Goal: Find specific page/section: Find specific page/section

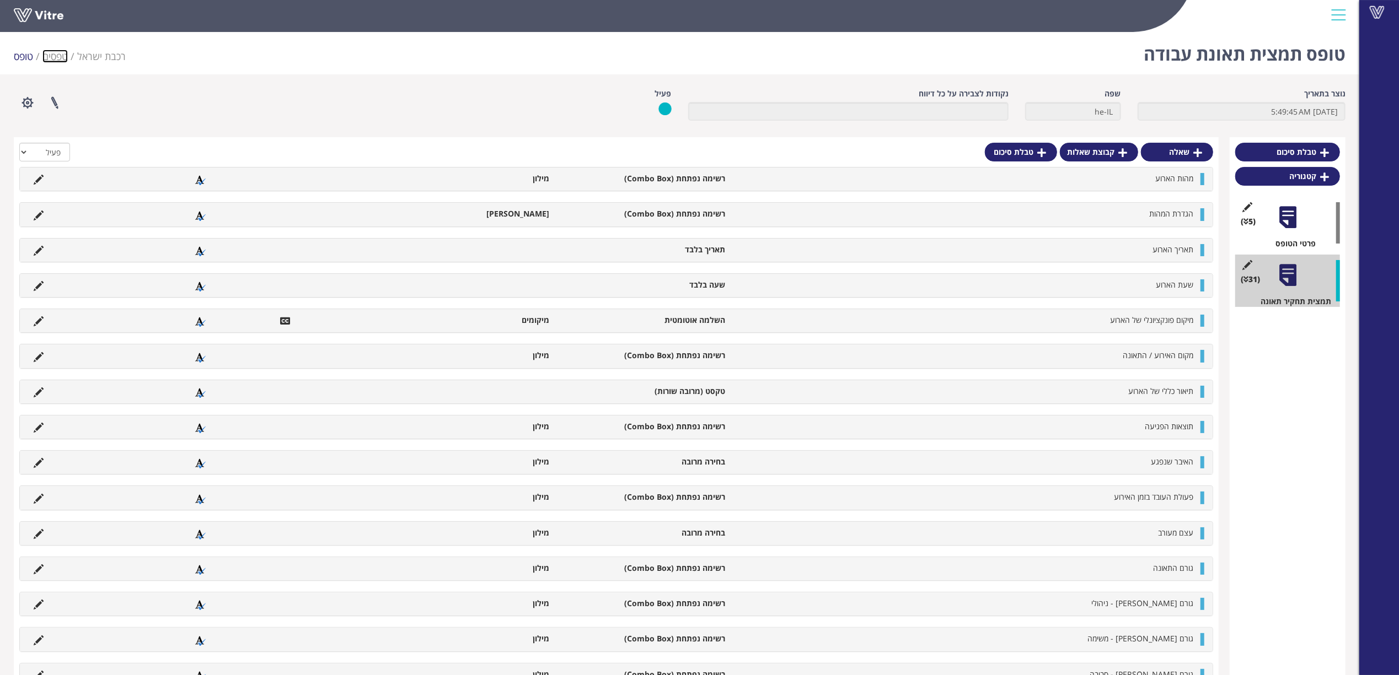
click at [54, 50] on link "טפסים" at bounding box center [54, 56] width 25 height 13
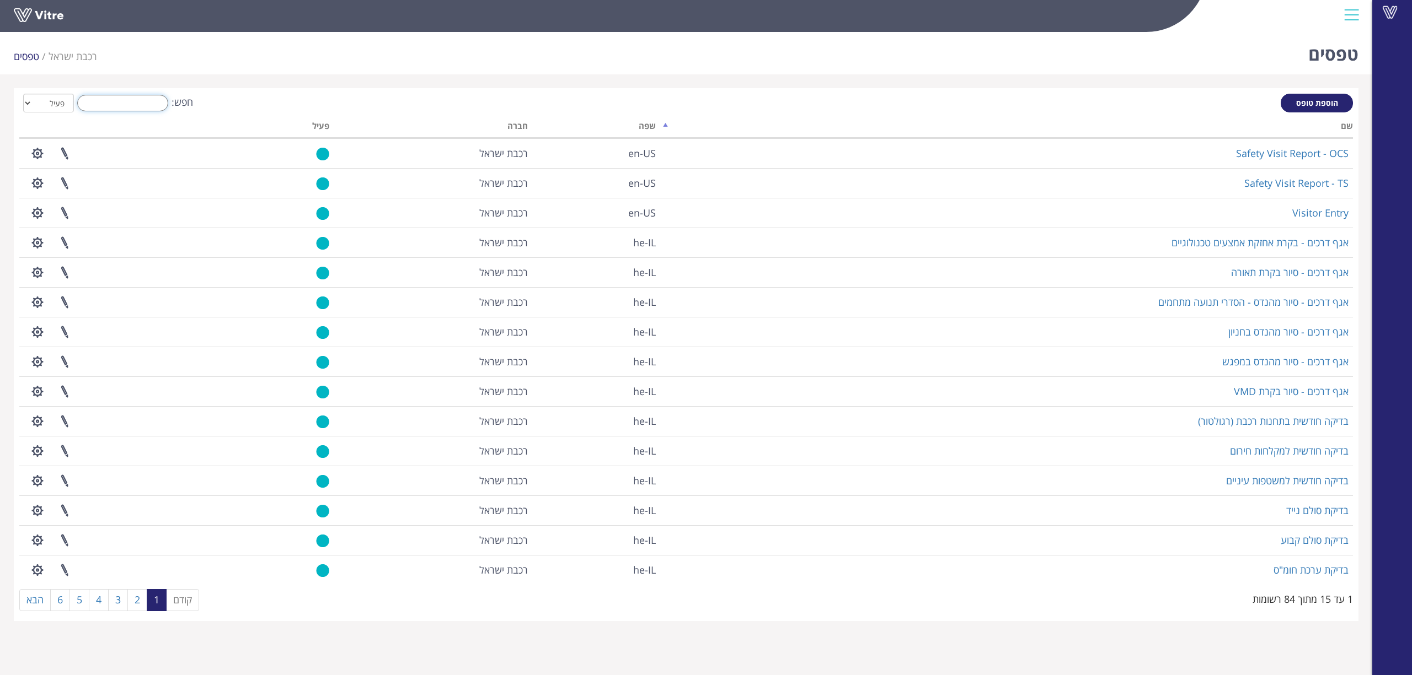
click at [137, 104] on input "חפש:" at bounding box center [122, 103] width 91 height 17
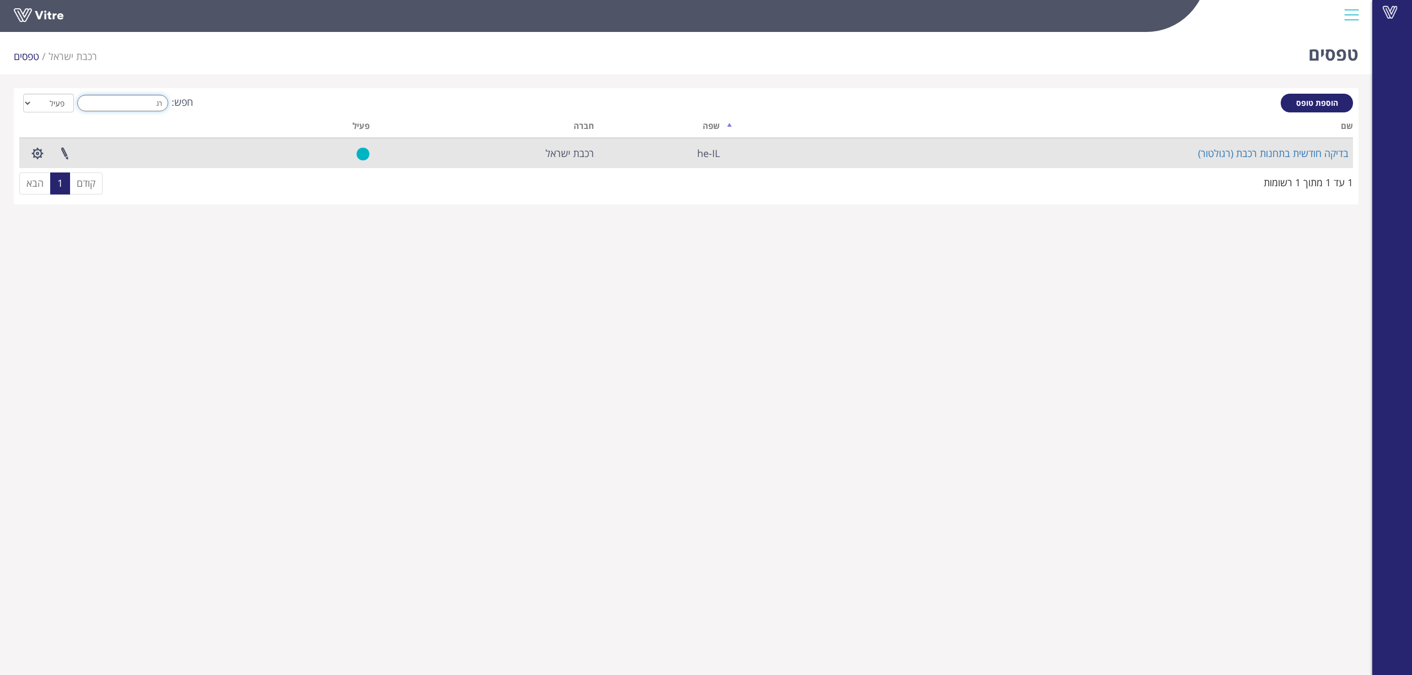
type input "רג"
copy link "בדיקה חודשית בתחנות רכבת (רגולטור)"
drag, startPoint x: 1351, startPoint y: 153, endPoint x: 1197, endPoint y: 159, distance: 154.5
click at [1197, 159] on td "בדיקה חודשית בתחנות רכבת (רגולטור)" at bounding box center [1038, 153] width 629 height 30
